Goal: Task Accomplishment & Management: Use online tool/utility

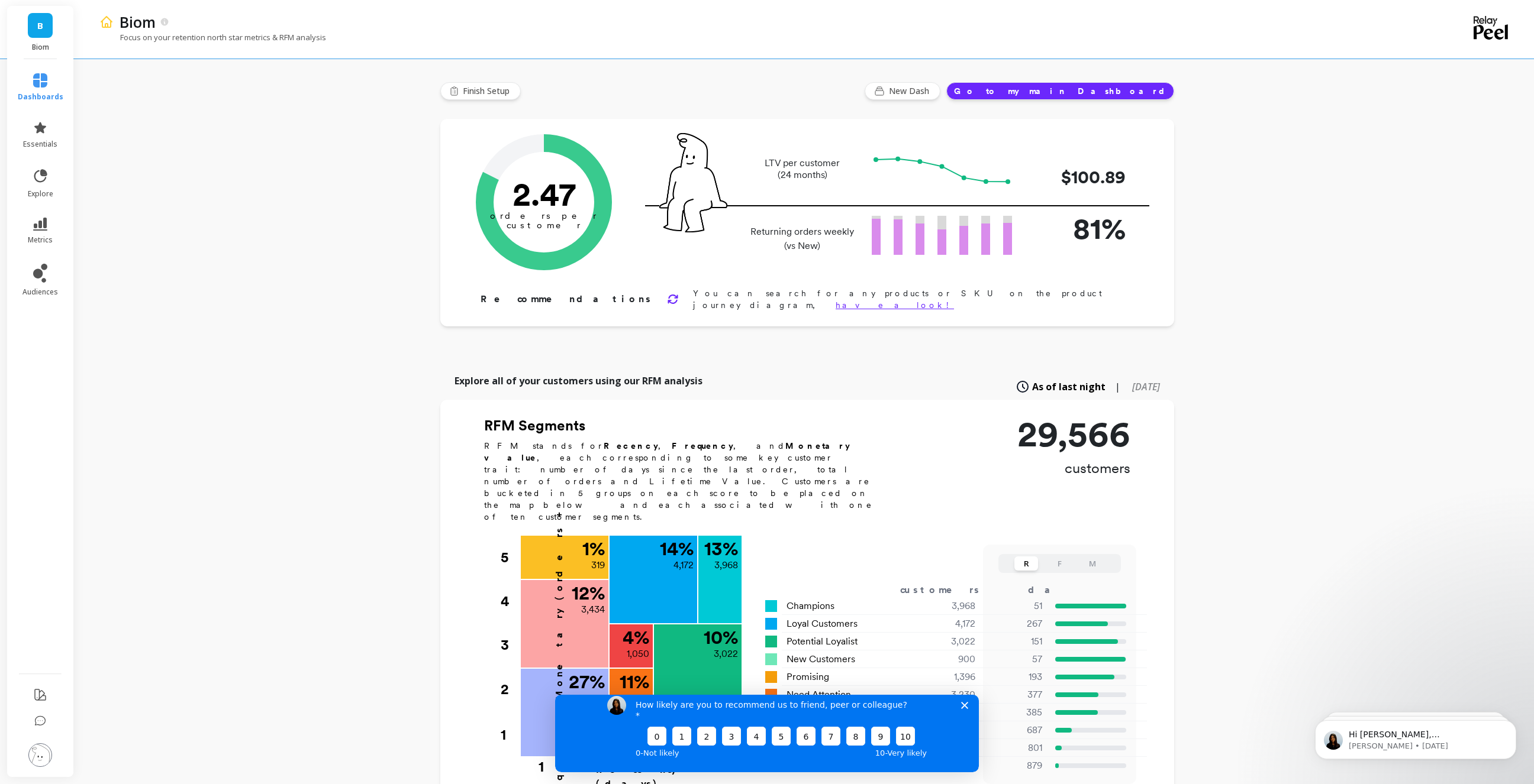
click at [964, 709] on polygon "Close survey" at bounding box center [964, 705] width 7 height 7
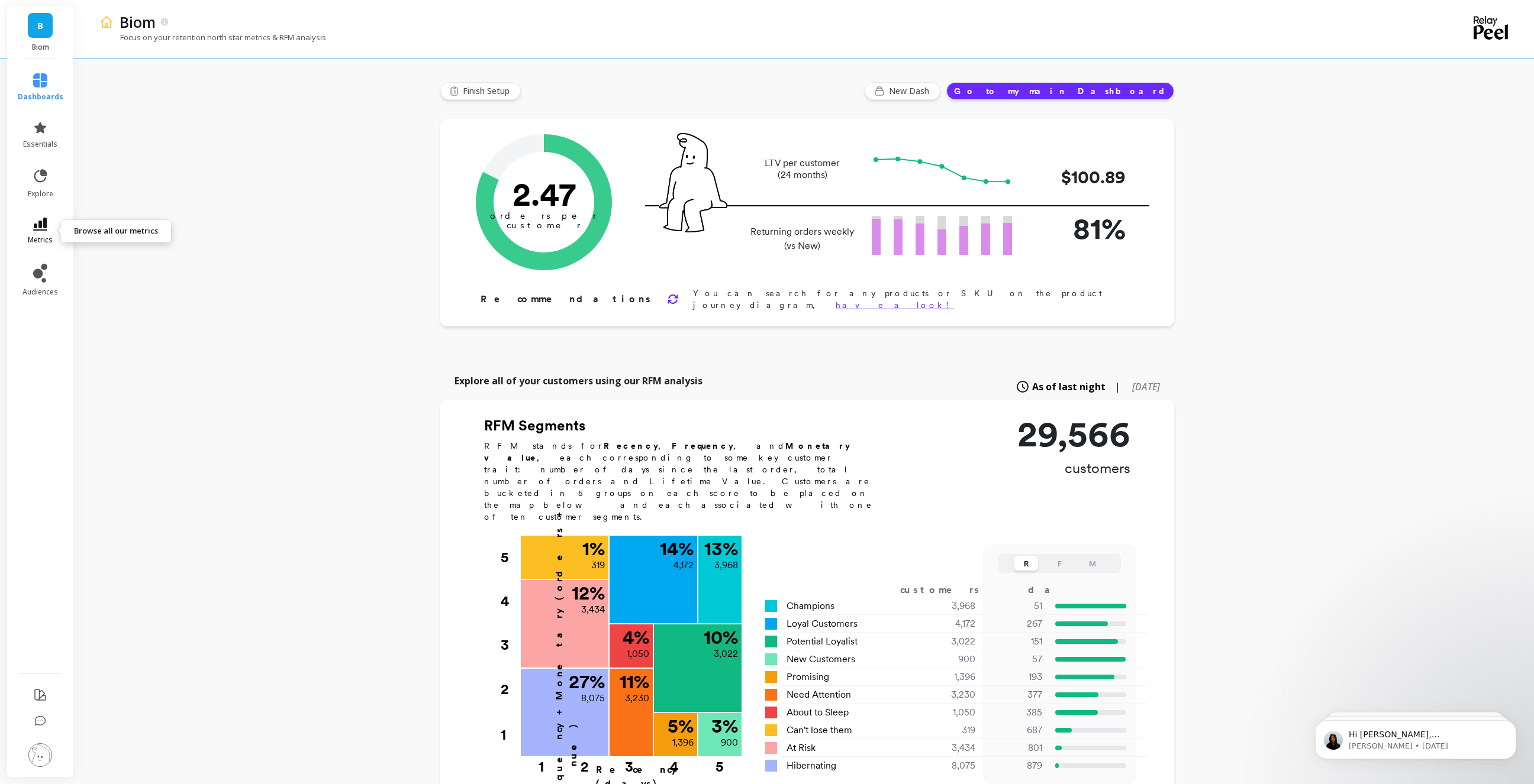
click at [45, 227] on icon at bounding box center [40, 224] width 15 height 13
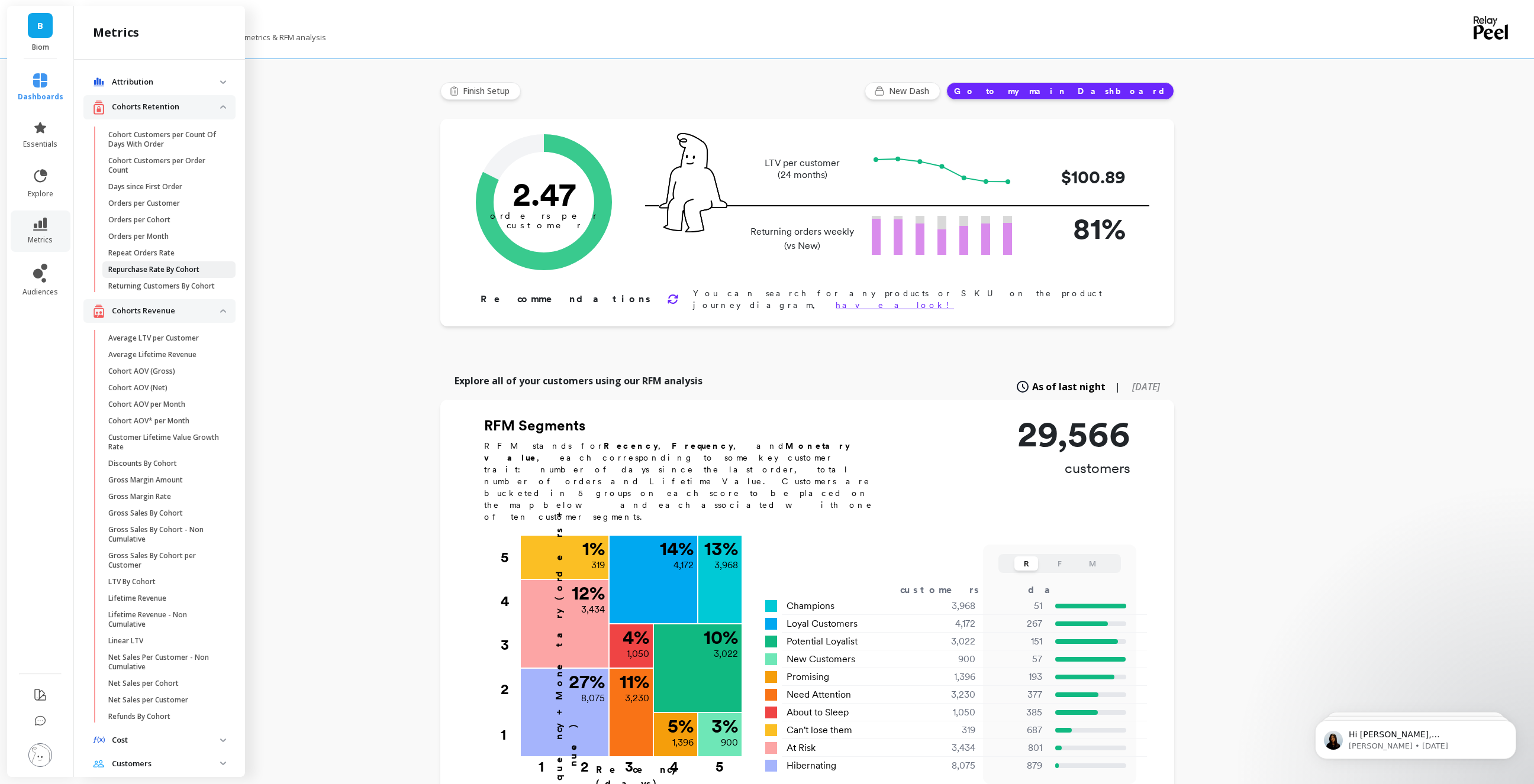
click at [159, 269] on p "Repurchase Rate By Cohort" at bounding box center [154, 270] width 91 height 10
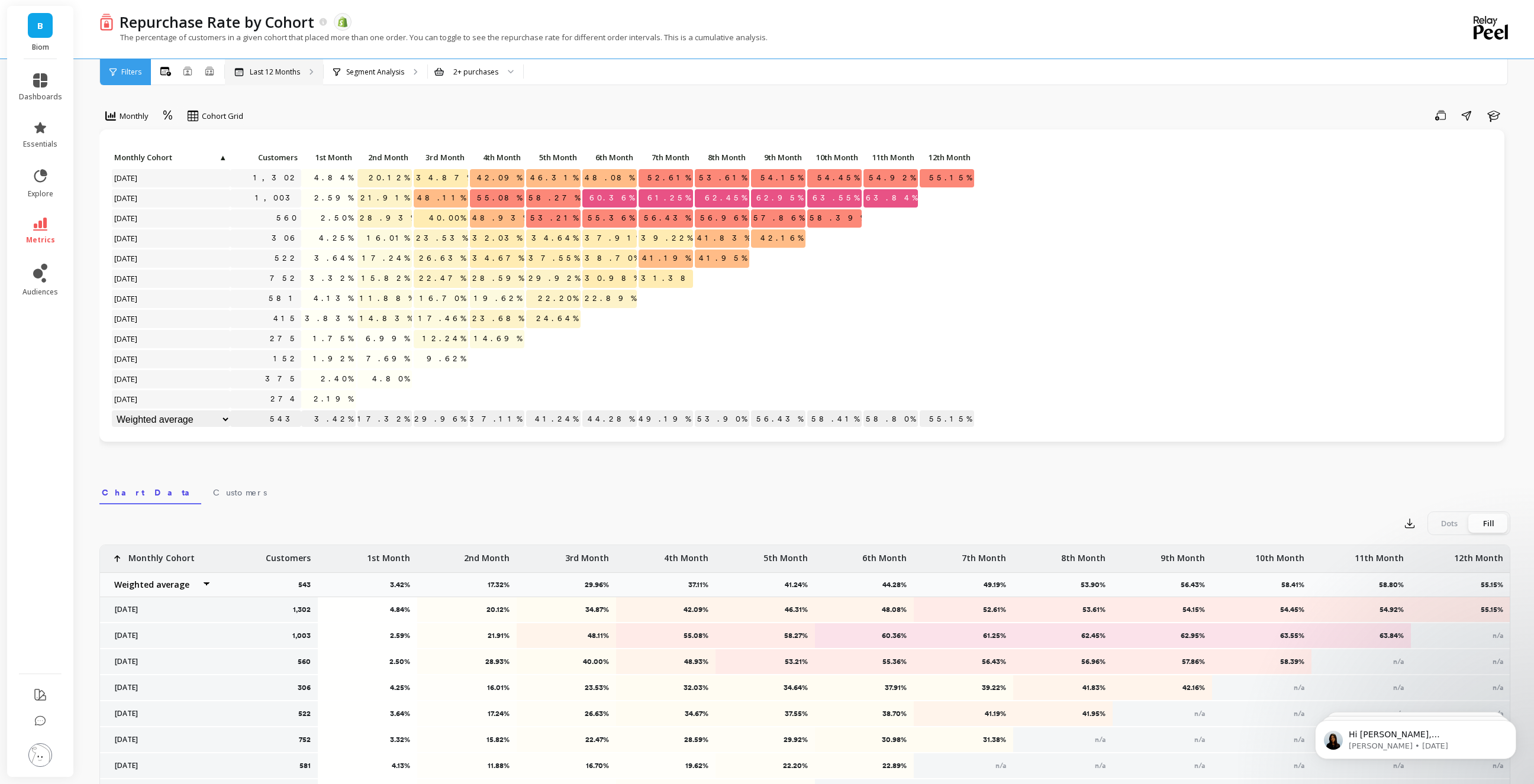
click at [291, 73] on p "Last 12 Months" at bounding box center [275, 73] width 50 height 10
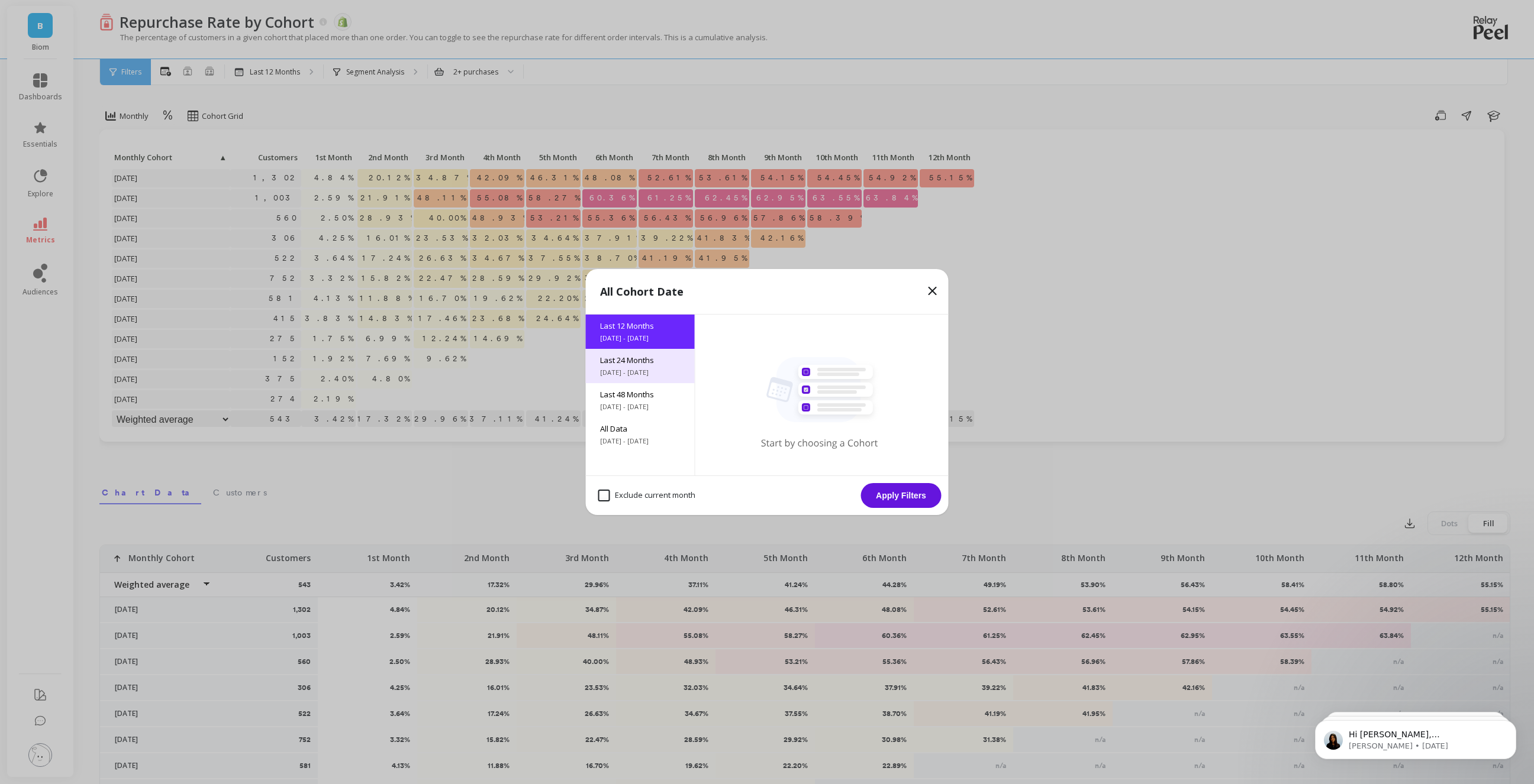
click at [635, 360] on span "Last 24 Months" at bounding box center [639, 360] width 80 height 11
click at [901, 495] on button "Apply Filters" at bounding box center [901, 496] width 80 height 25
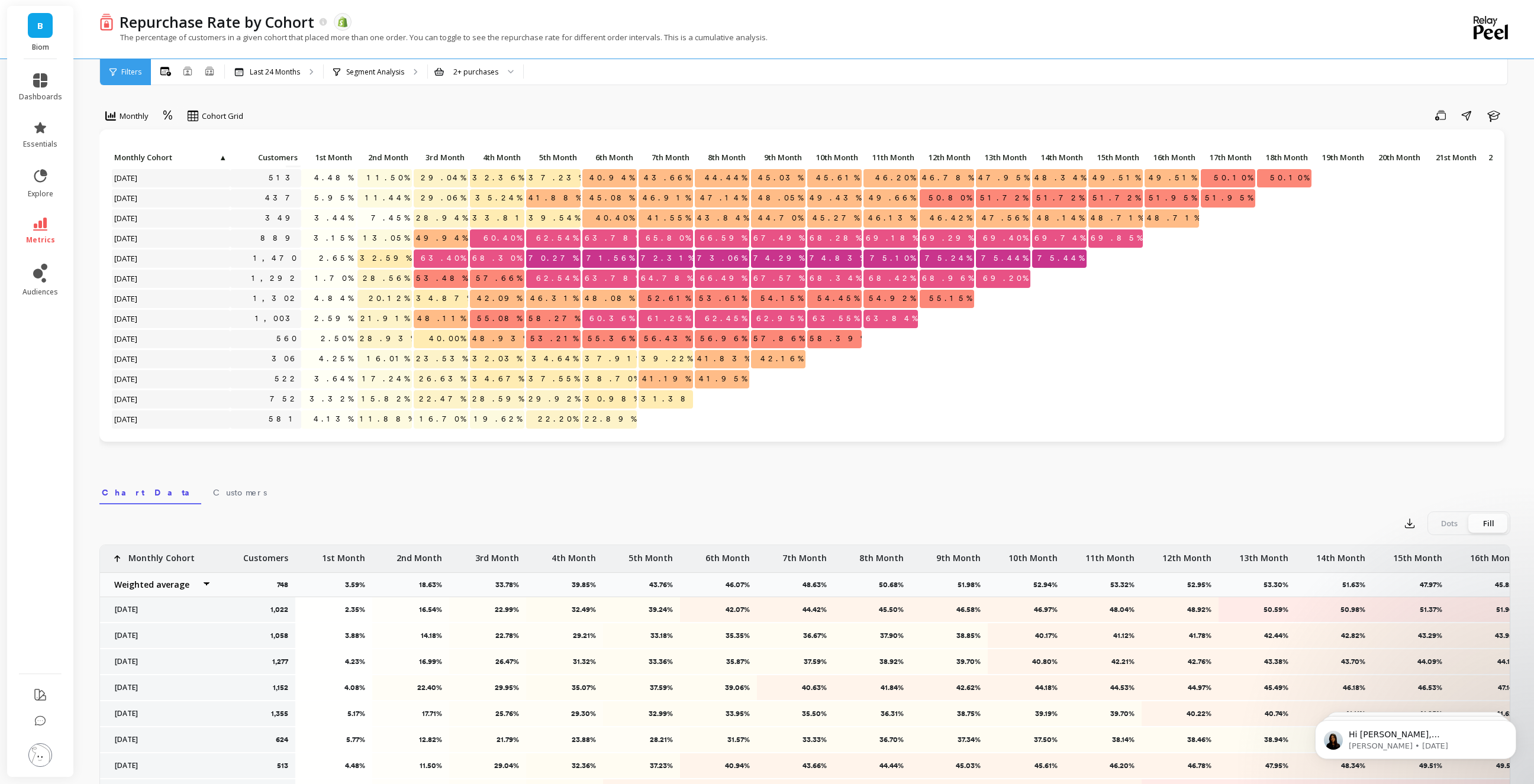
scroll to position [90, 0]
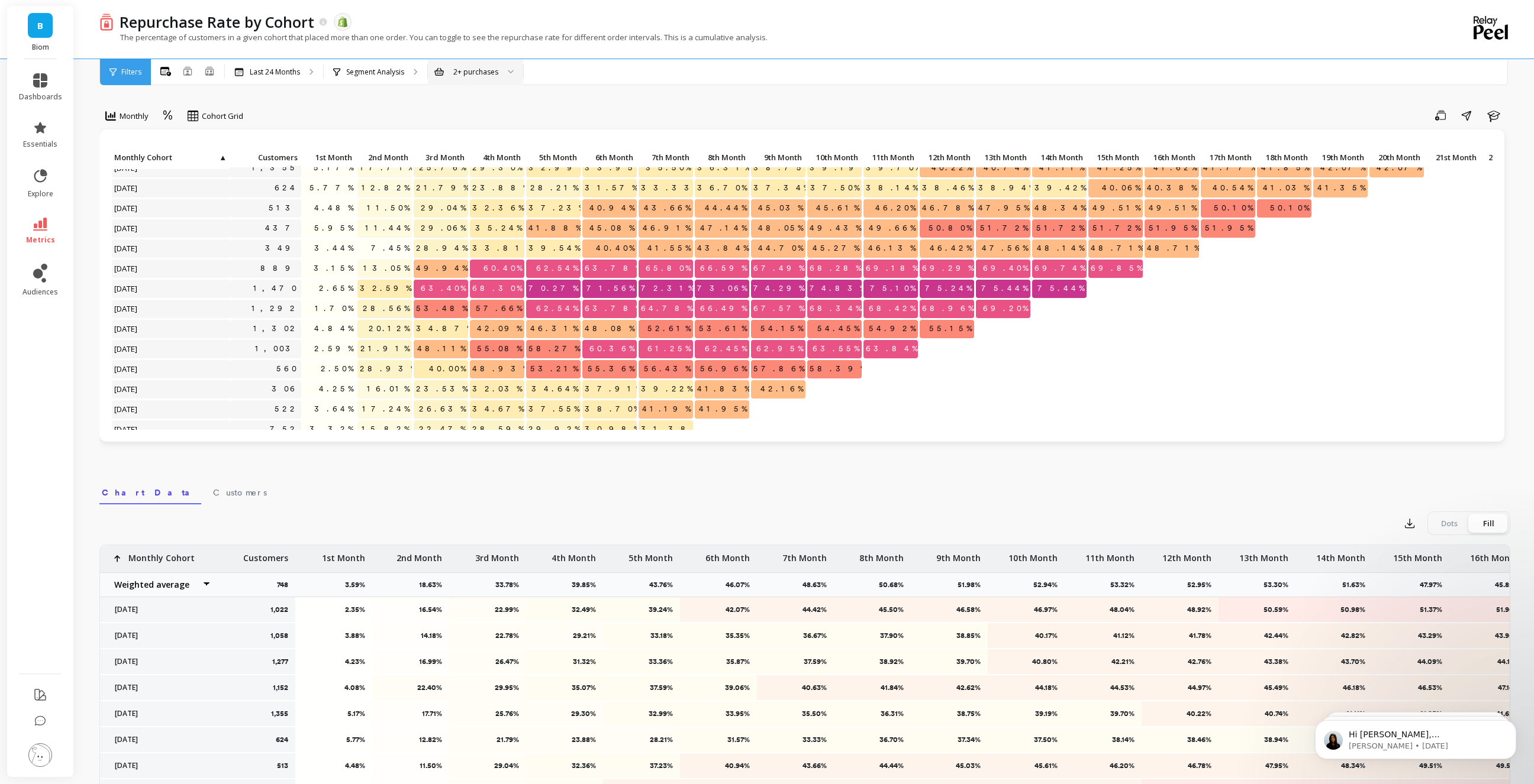
click at [482, 75] on div "2+ purchases" at bounding box center [476, 72] width 45 height 12
click at [394, 74] on p "Segment Analysis" at bounding box center [375, 73] width 58 height 10
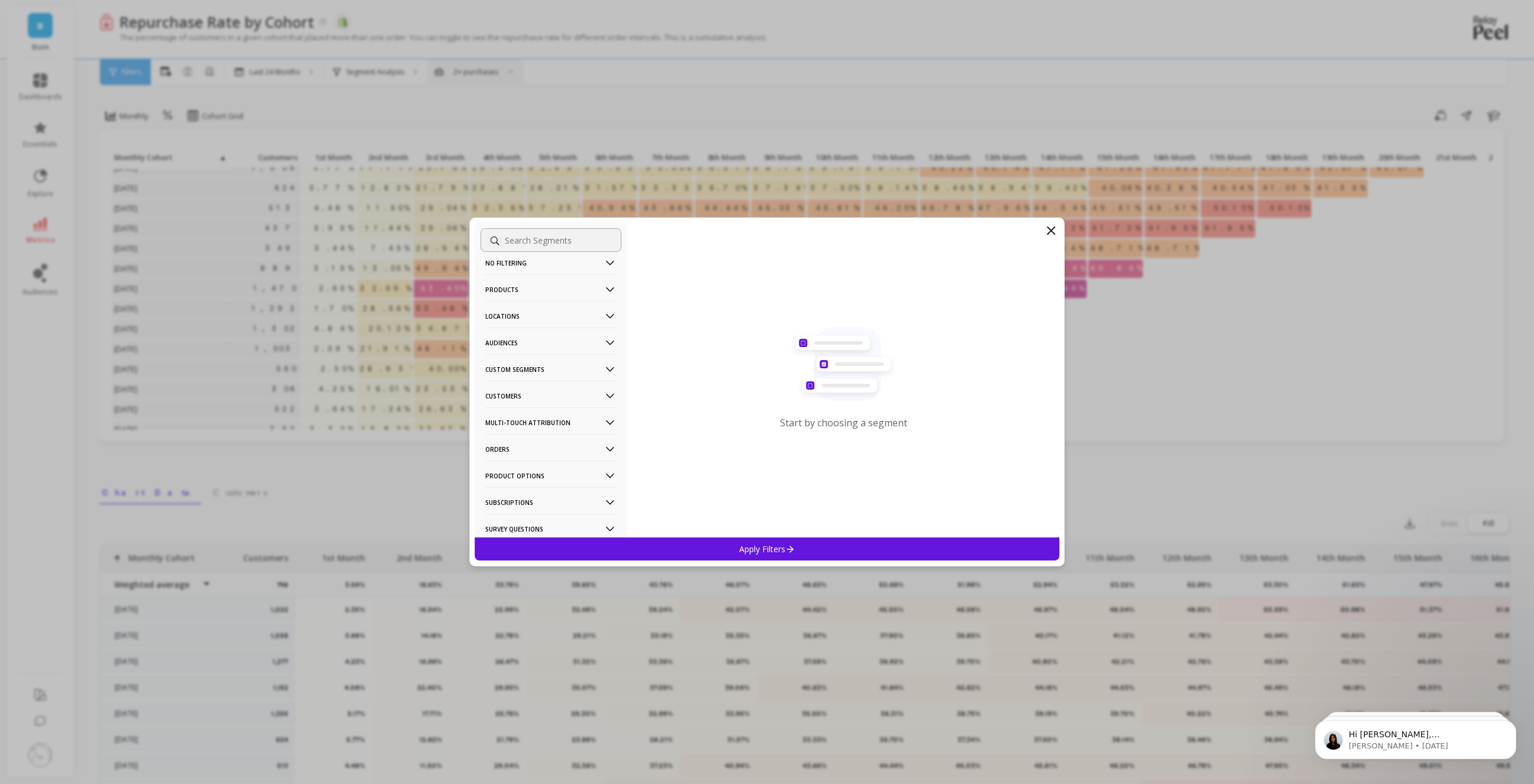
scroll to position [0, 0]
click at [514, 410] on p "Customers" at bounding box center [551, 408] width 132 height 30
click at [516, 488] on div "Subscriptions" at bounding box center [550, 494] width 140 height 19
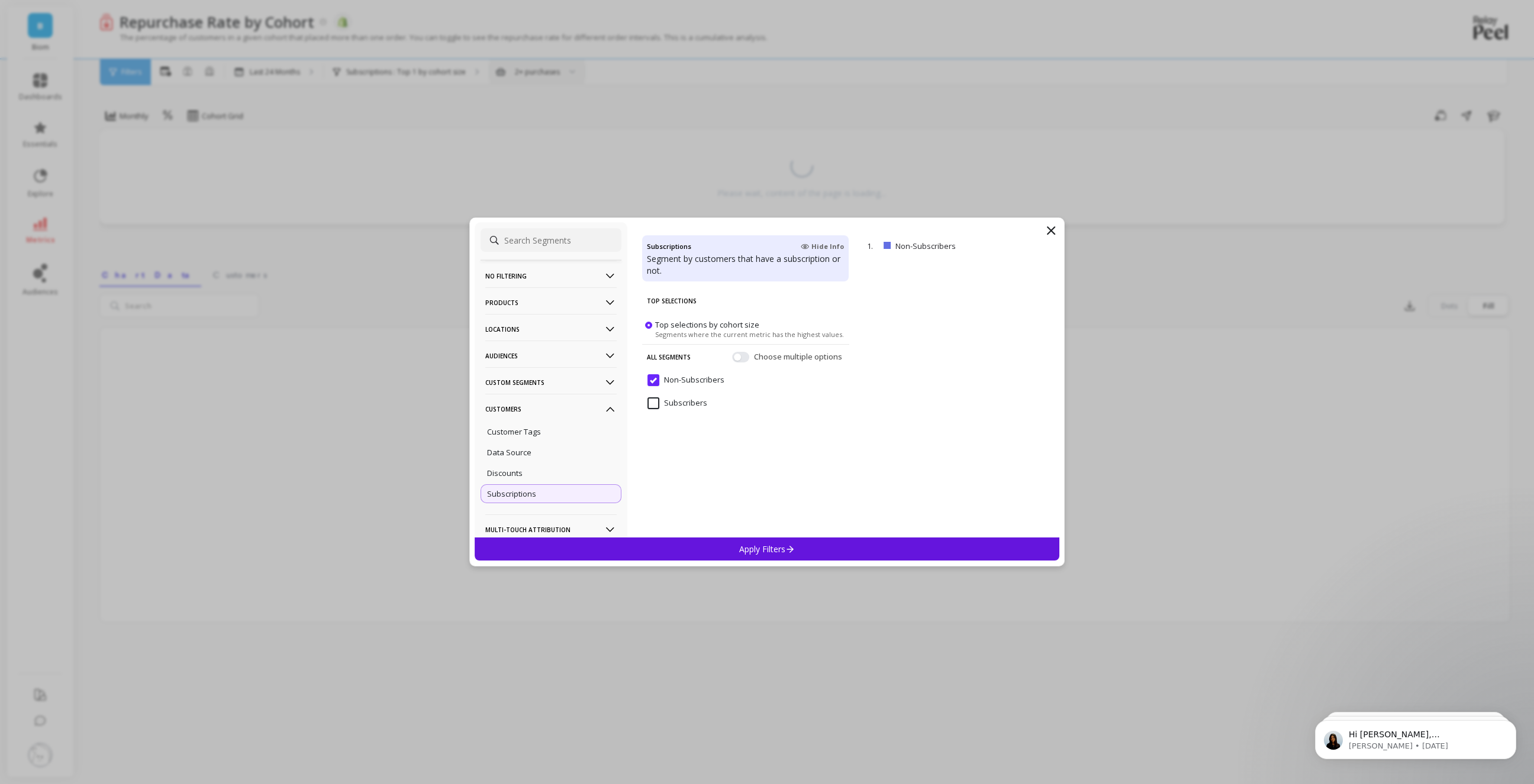
click at [655, 404] on input "Subscribers" at bounding box center [677, 404] width 60 height 12
click at [756, 547] on p "Apply Filters" at bounding box center [767, 549] width 56 height 12
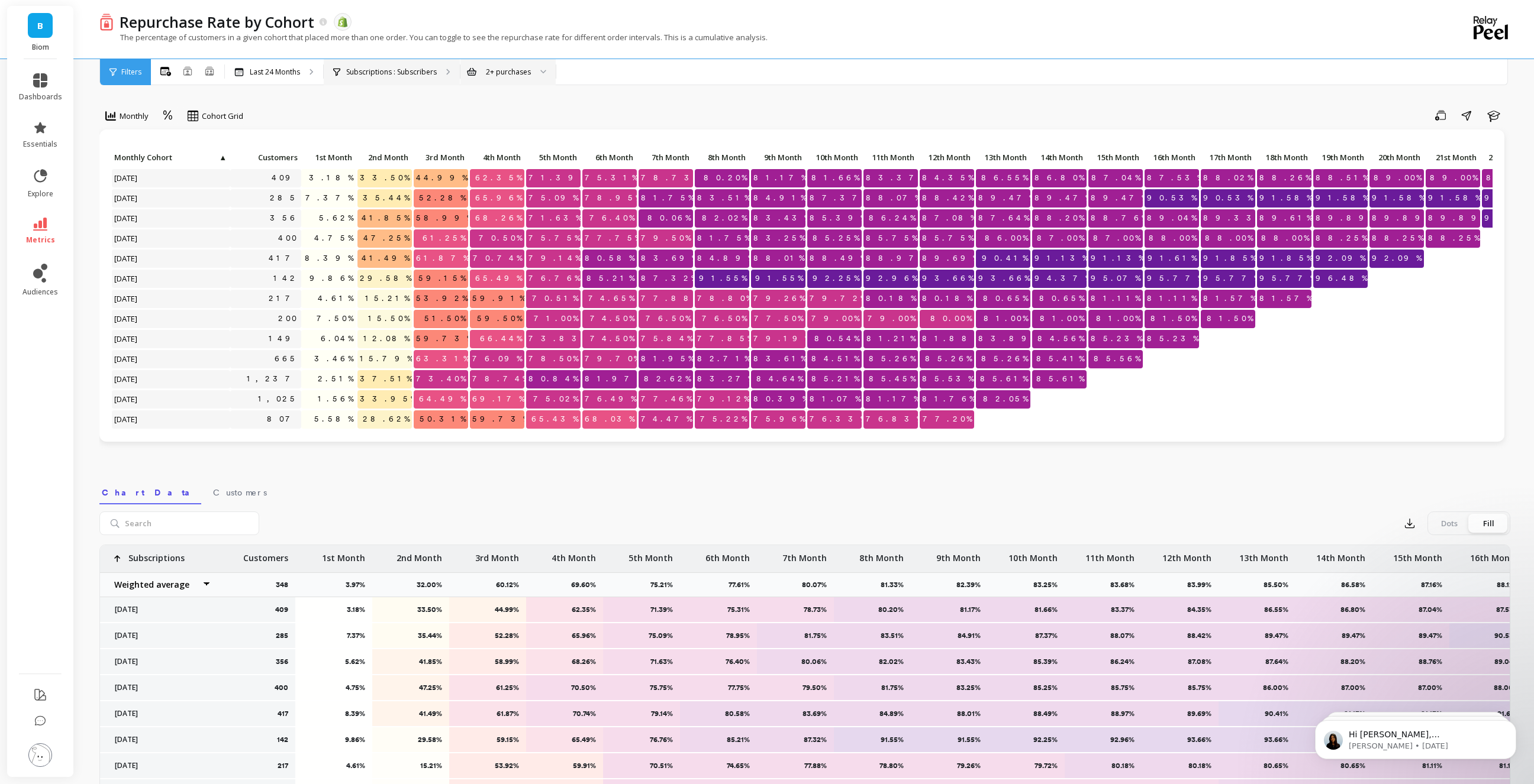
click at [407, 70] on p "Subscriptions : Subscribers" at bounding box center [390, 73] width 90 height 10
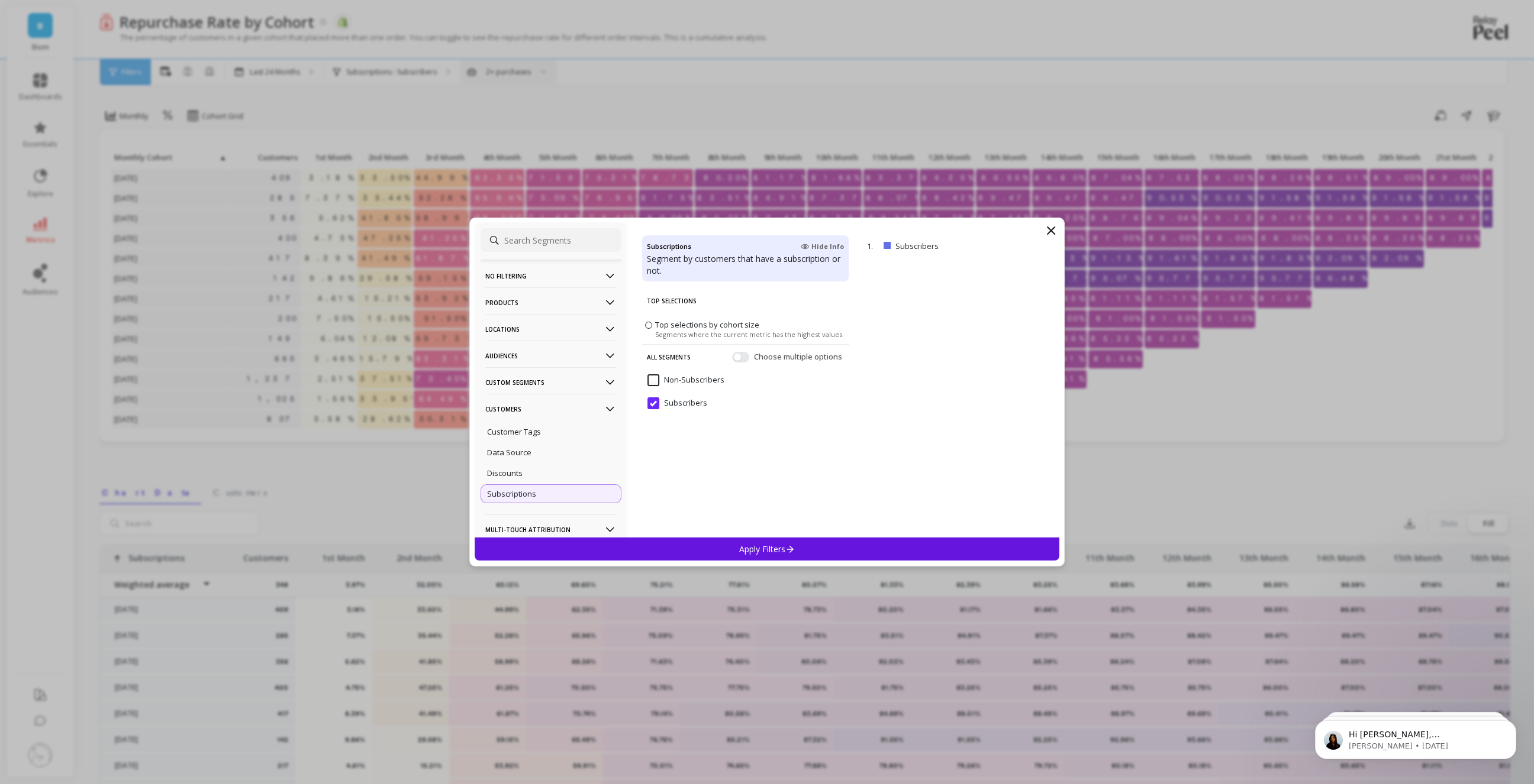
click at [652, 379] on input "Non-Subscribers" at bounding box center [685, 380] width 77 height 12
click at [762, 552] on p "Apply Filters" at bounding box center [767, 549] width 56 height 12
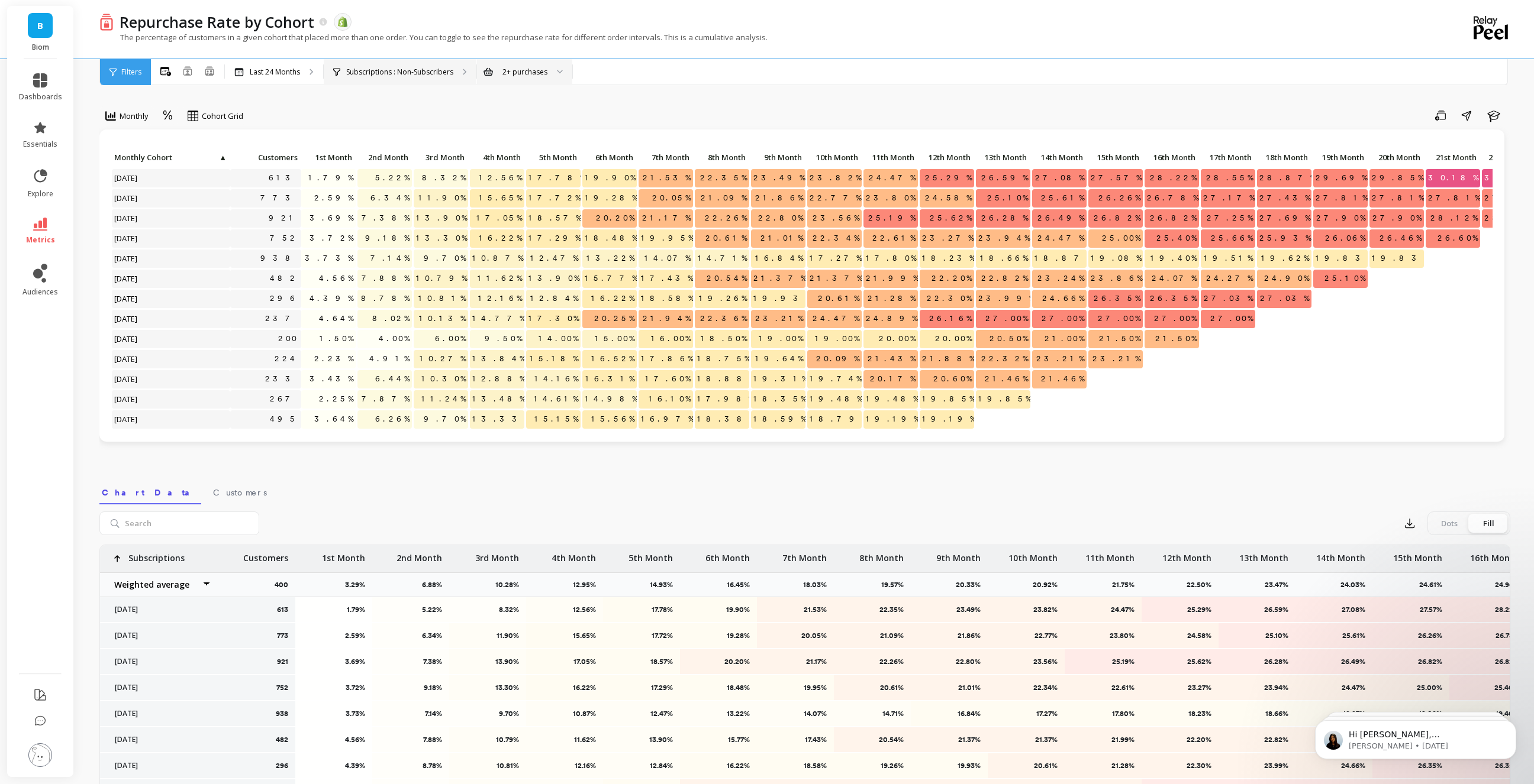
click at [407, 66] on div "Subscriptions : Non-Subscribers" at bounding box center [400, 72] width 153 height 26
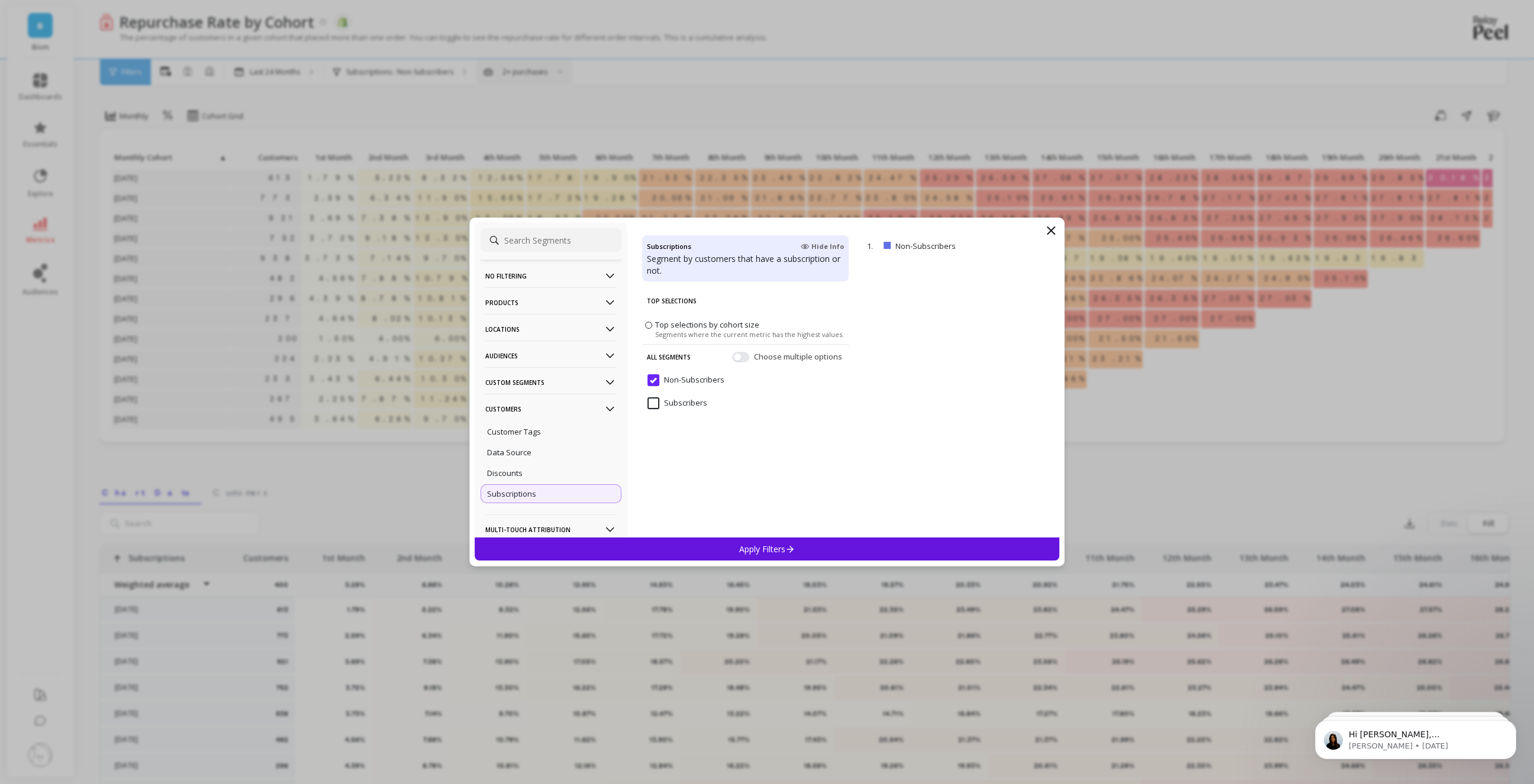
click at [652, 400] on input "Subscribers" at bounding box center [677, 404] width 60 height 12
click at [746, 358] on button "button" at bounding box center [741, 356] width 17 height 11
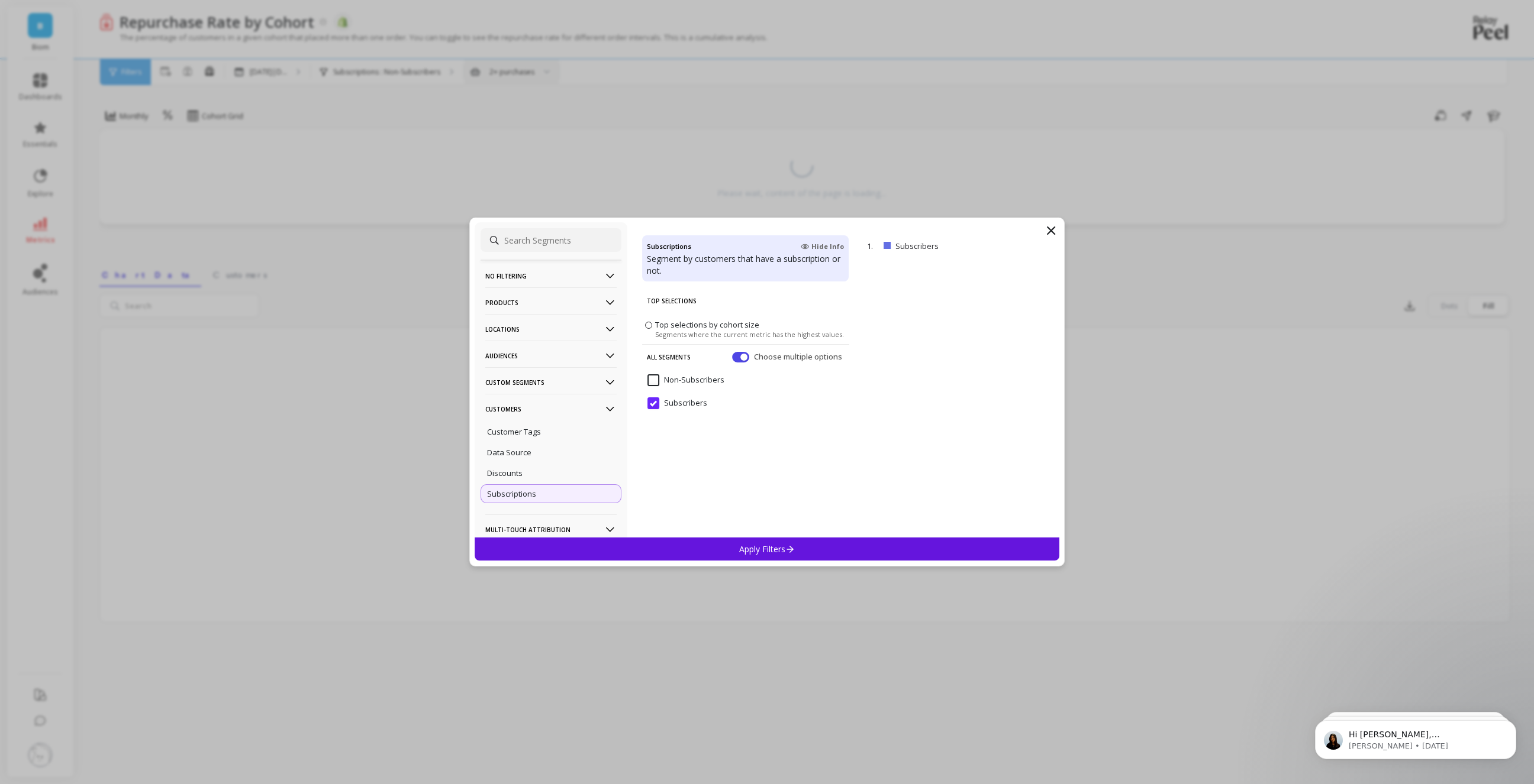
click at [657, 377] on input "Non-Subscribers" at bounding box center [685, 380] width 77 height 12
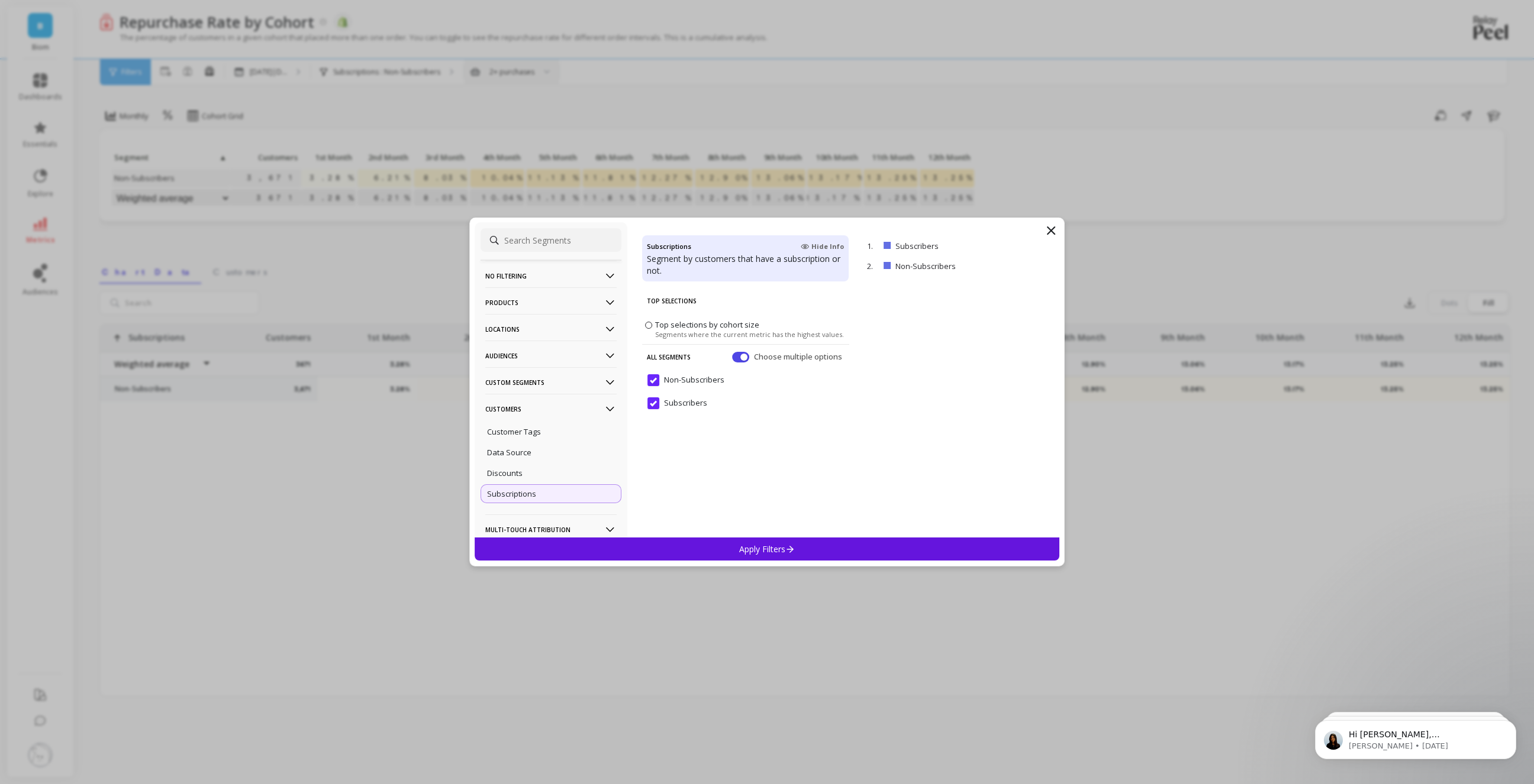
click at [762, 546] on p "Apply Filters" at bounding box center [767, 549] width 56 height 12
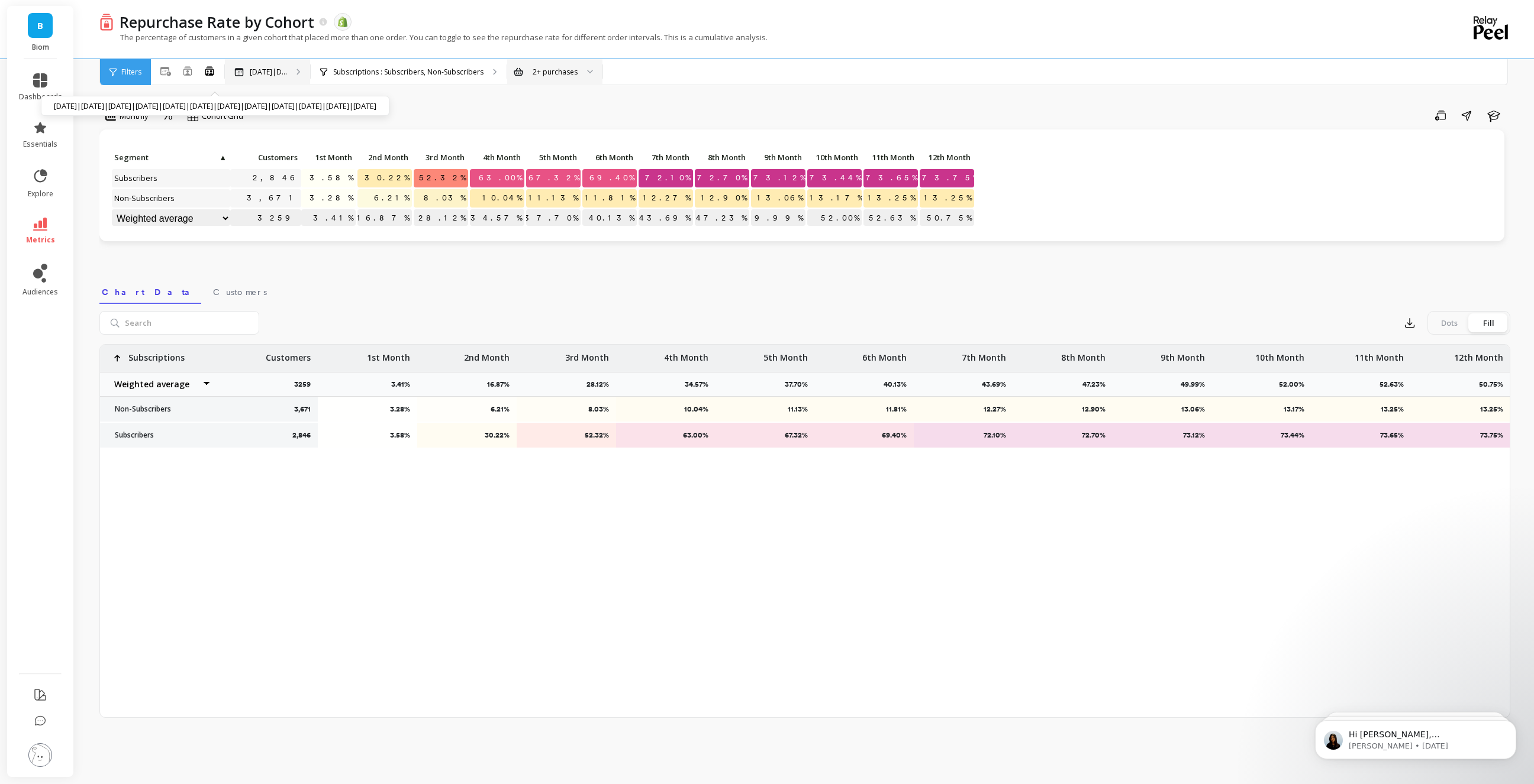
click at [276, 71] on p "[DATE]|D..." at bounding box center [268, 73] width 37 height 10
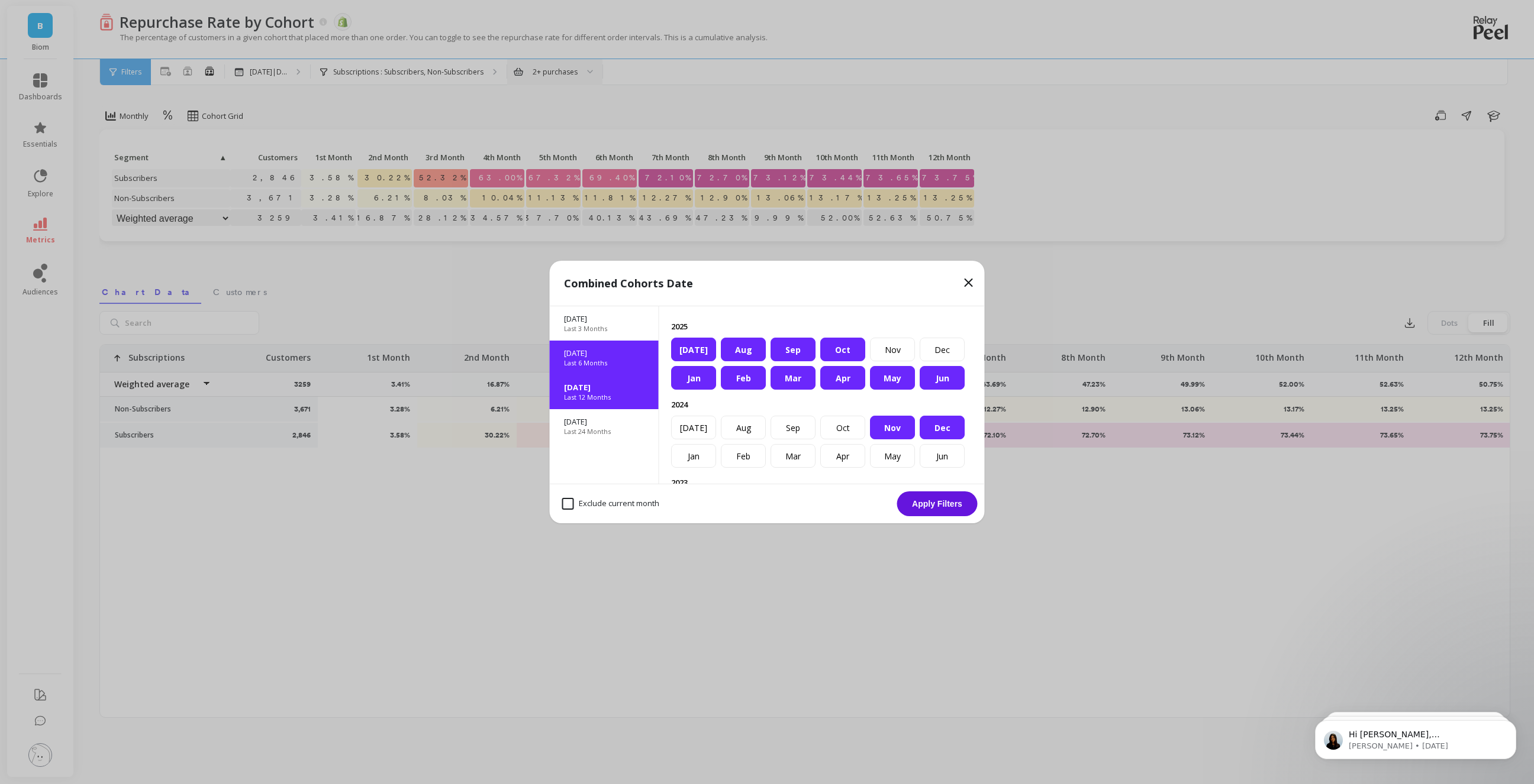
click at [606, 356] on p "[DATE]" at bounding box center [603, 352] width 80 height 11
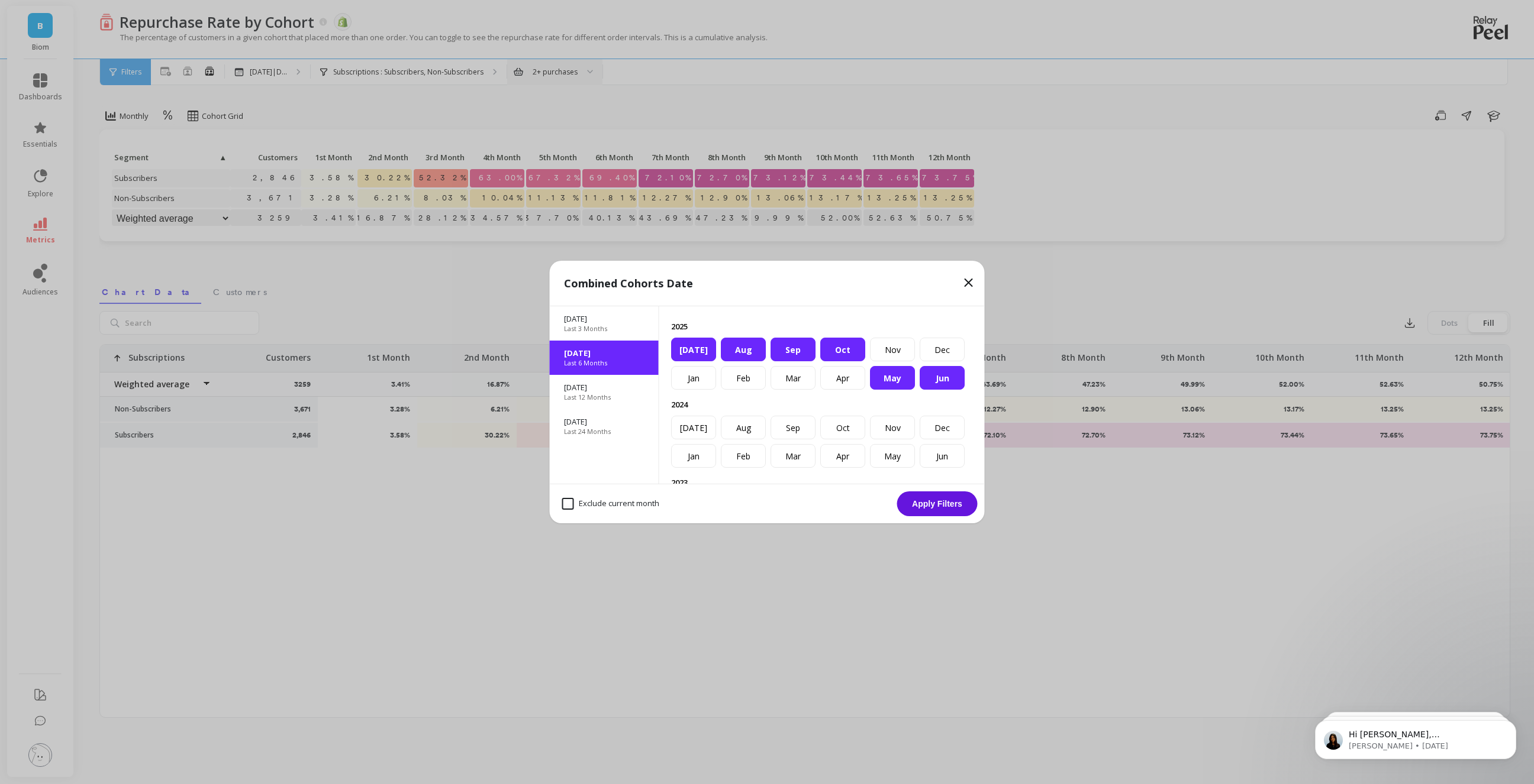
click at [935, 505] on button "Apply Filters" at bounding box center [936, 504] width 80 height 25
